Goal: Information Seeking & Learning: Check status

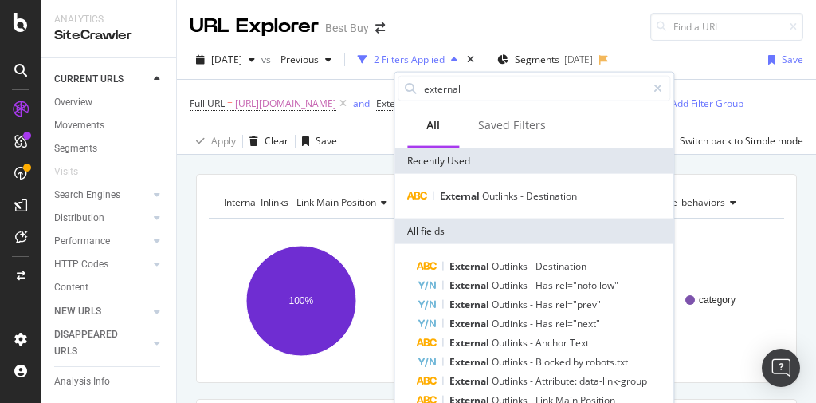
scroll to position [453, 0]
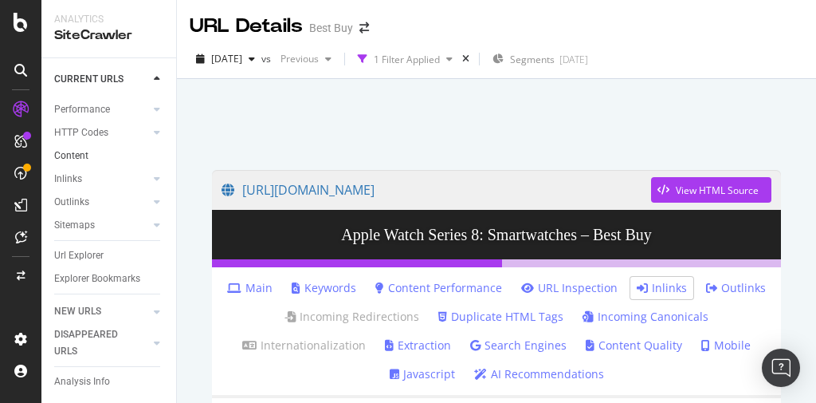
scroll to position [77, 0]
click at [255, 59] on icon "button" at bounding box center [252, 59] width 6 height 10
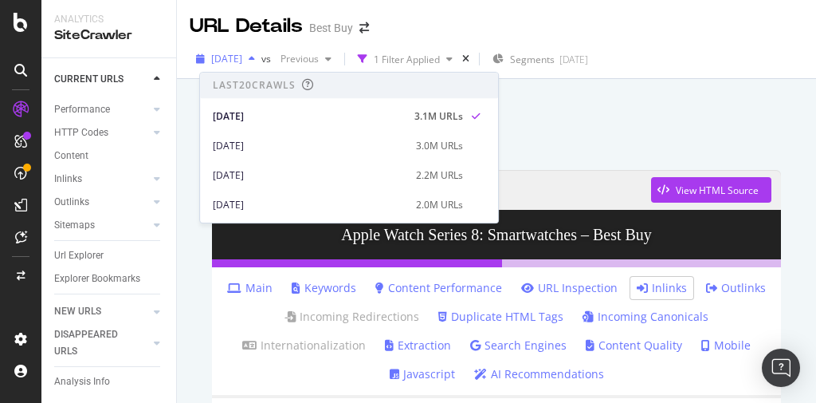
click at [255, 59] on icon "button" at bounding box center [252, 59] width 6 height 10
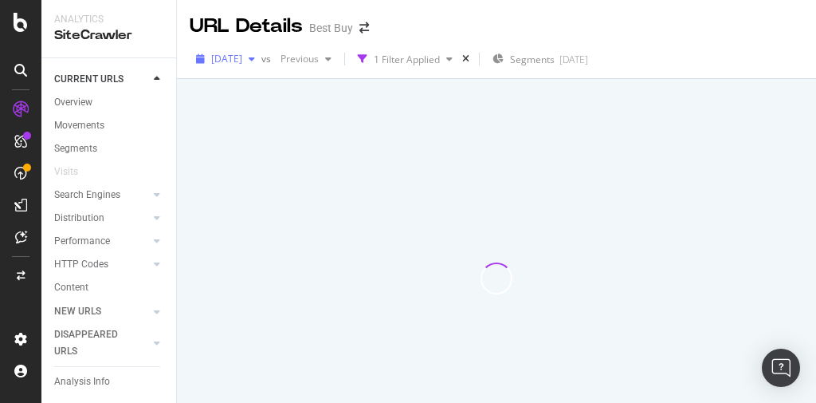
click at [255, 61] on icon "button" at bounding box center [252, 59] width 6 height 10
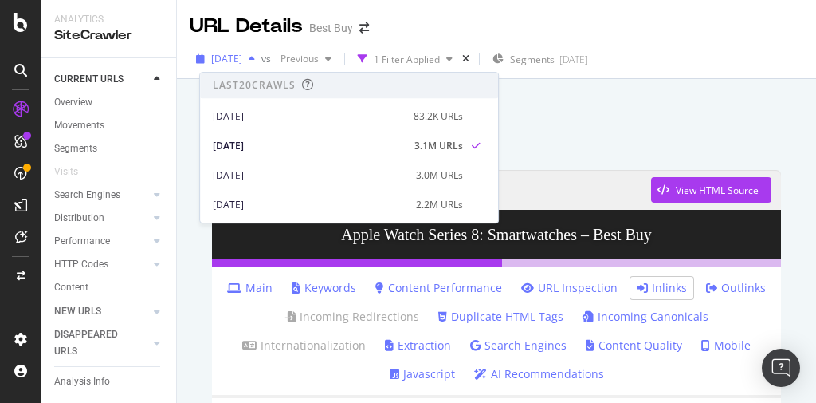
click at [255, 61] on icon "button" at bounding box center [252, 59] width 6 height 10
